Goal: Navigation & Orientation: Find specific page/section

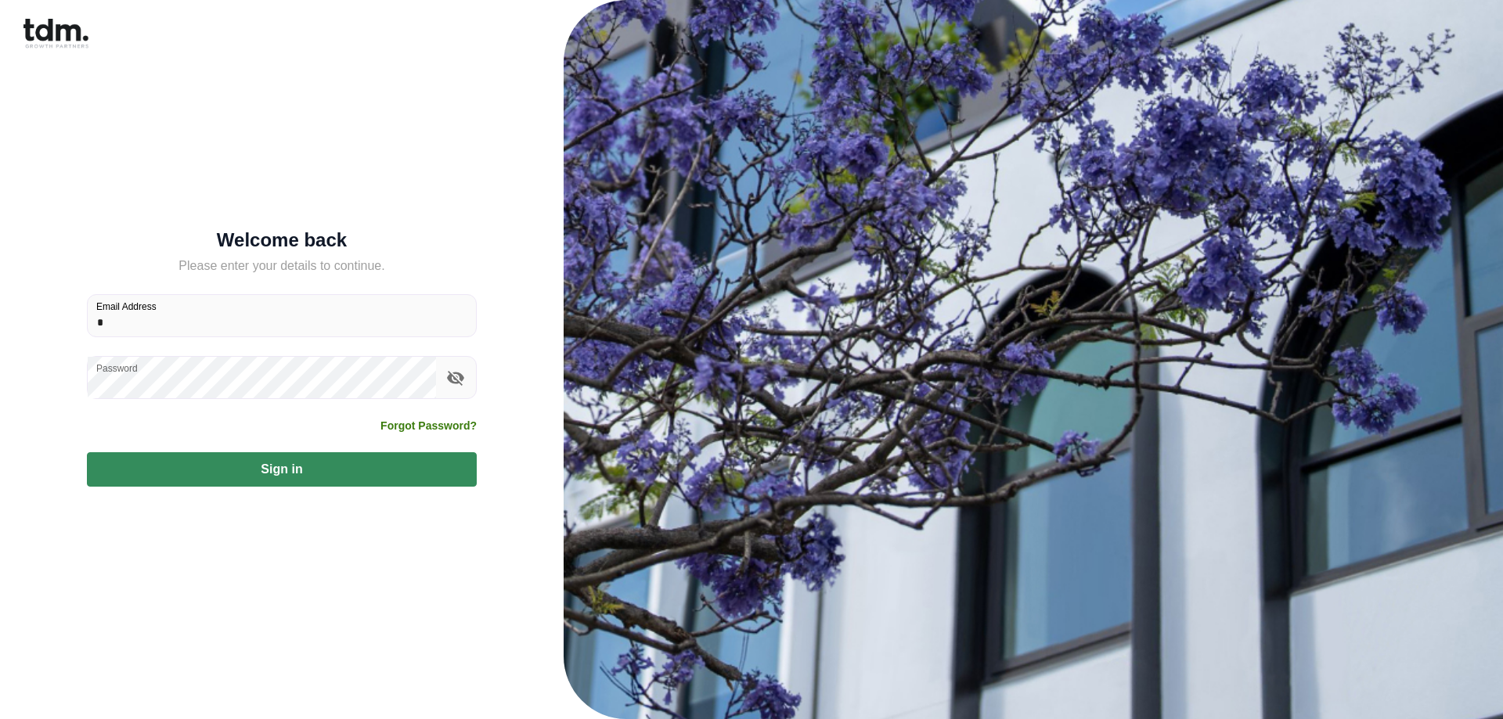
type input "**********"
click at [279, 469] on button "Sign in" at bounding box center [282, 469] width 390 height 34
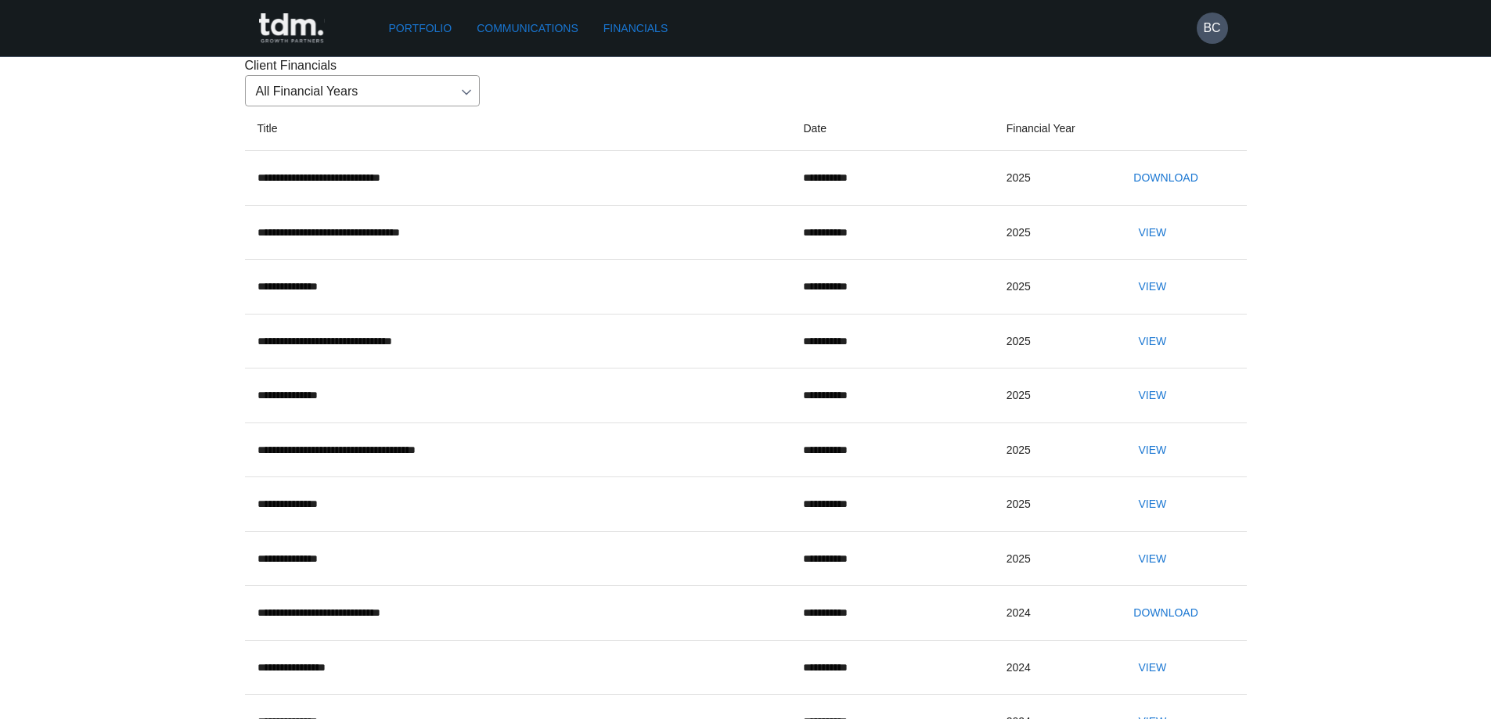
click at [423, 26] on link "Portfolio" at bounding box center [421, 28] width 76 height 29
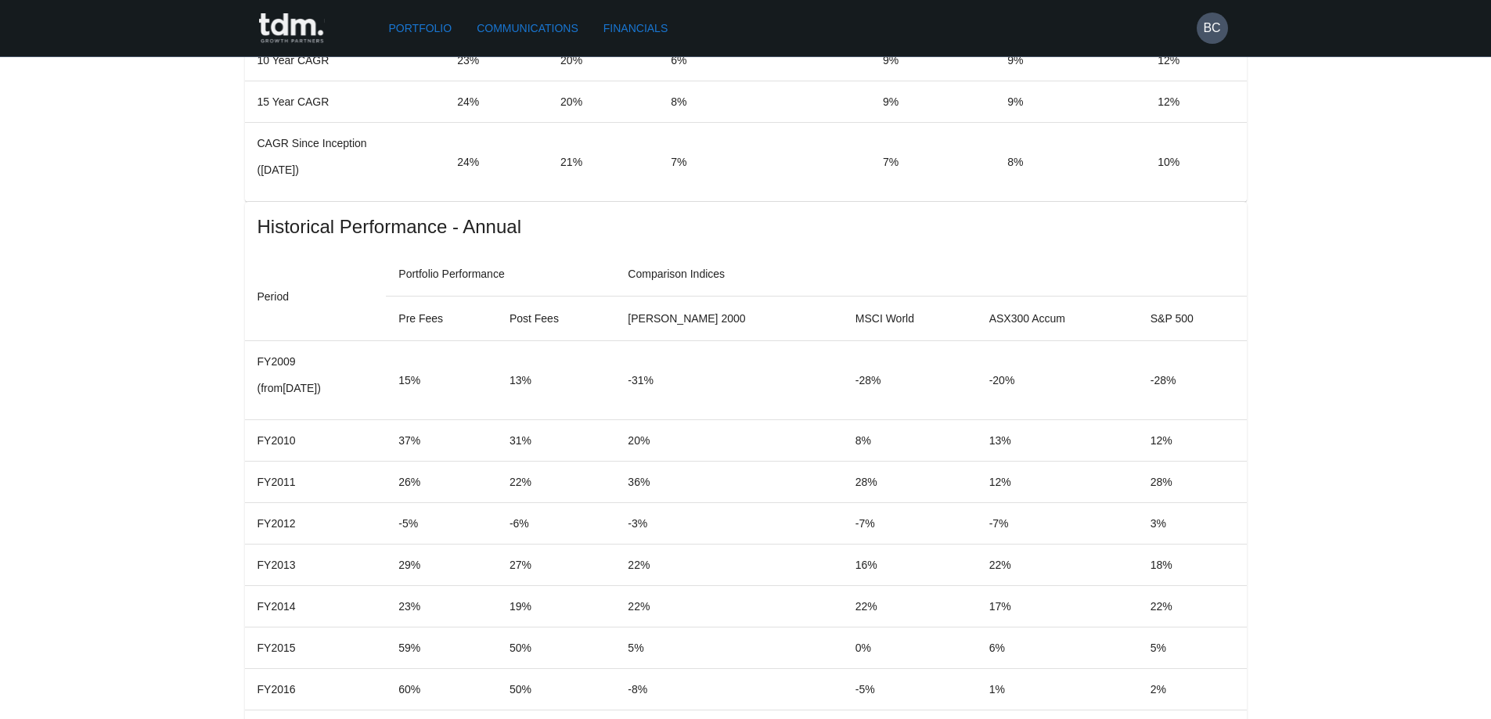
scroll to position [1331, 0]
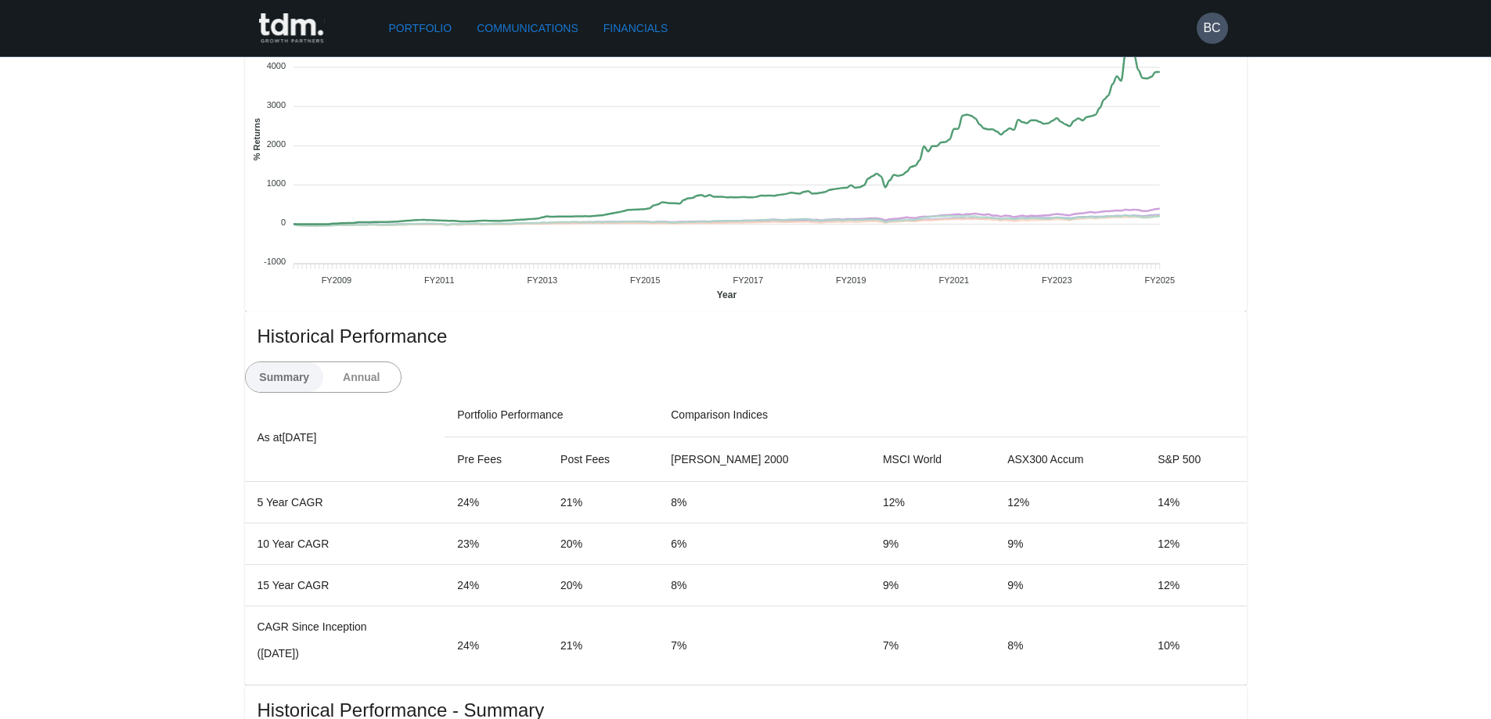
drag, startPoint x: 646, startPoint y: 236, endPoint x: 655, endPoint y: 245, distance: 13.3
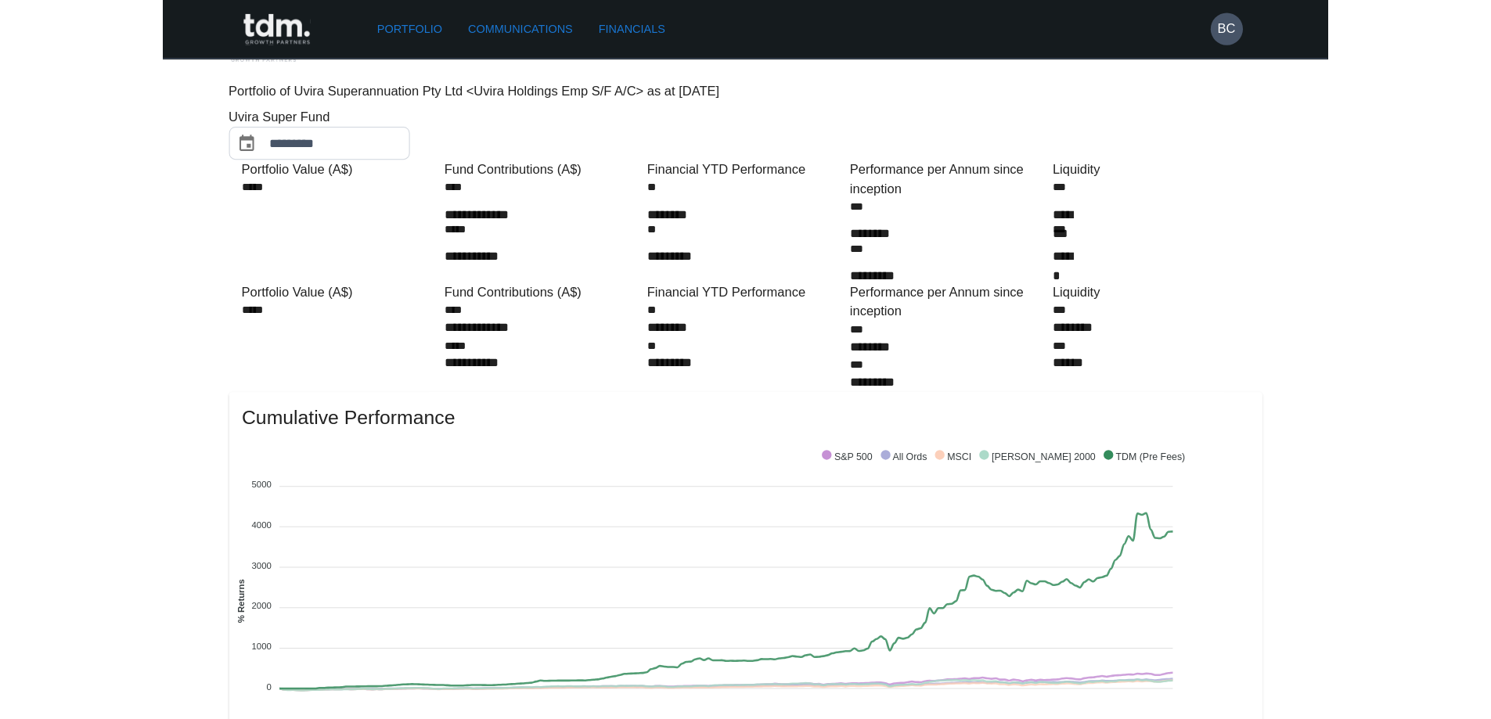
scroll to position [0, 0]
